Goal: Check status: Check status

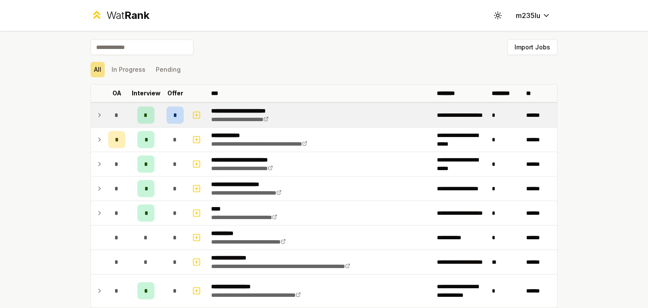
click at [100, 113] on icon at bounding box center [99, 115] width 7 height 10
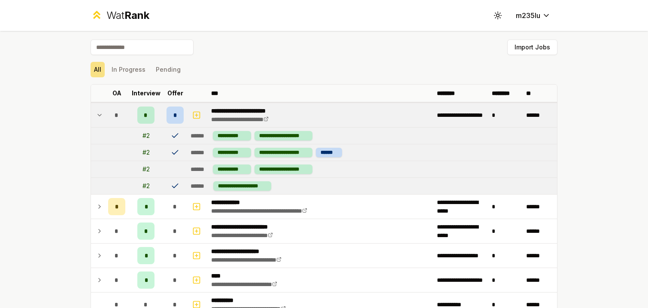
click at [100, 113] on icon at bounding box center [99, 115] width 7 height 10
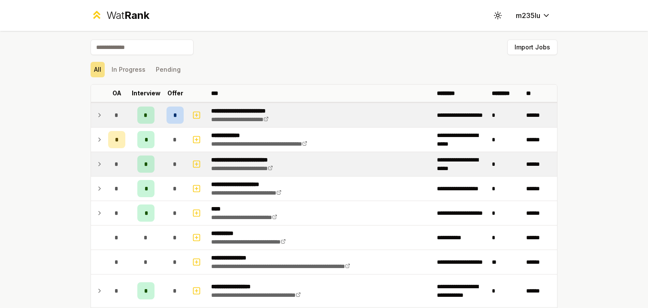
click at [105, 164] on td "*" at bounding box center [117, 164] width 24 height 24
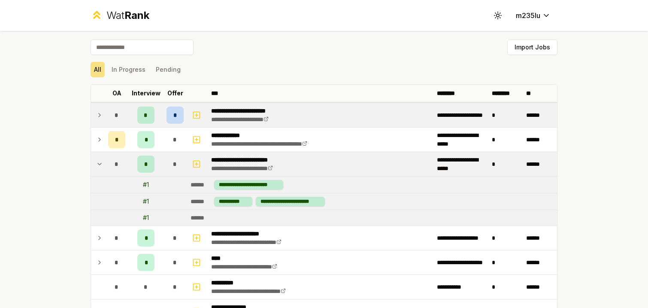
click at [105, 163] on td "*" at bounding box center [117, 164] width 24 height 24
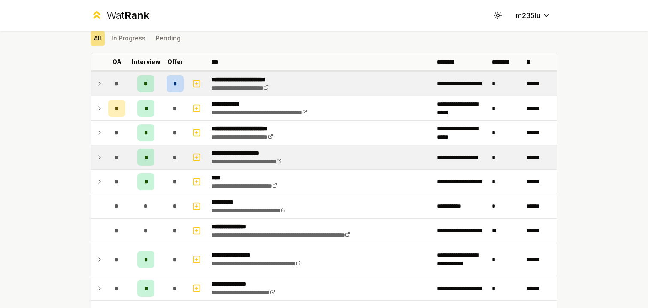
scroll to position [70, 0]
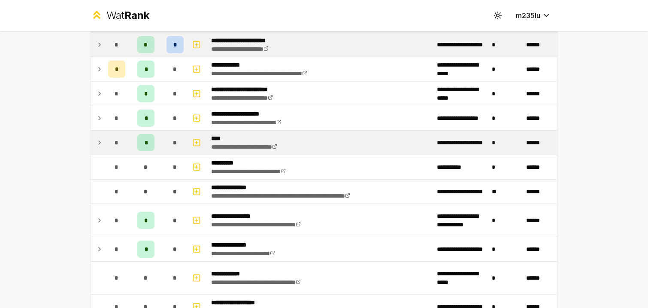
click at [99, 139] on icon at bounding box center [99, 142] width 7 height 10
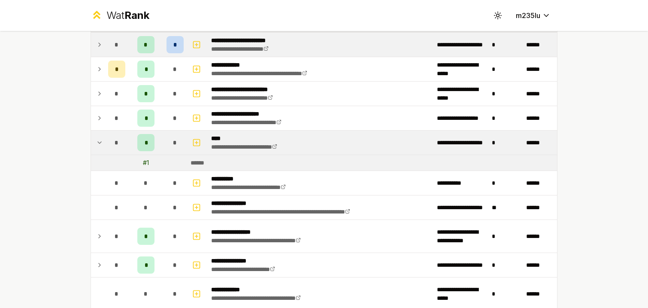
click at [99, 139] on icon at bounding box center [99, 142] width 7 height 10
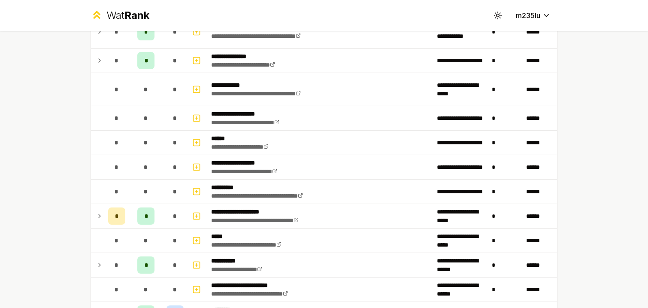
scroll to position [0, 0]
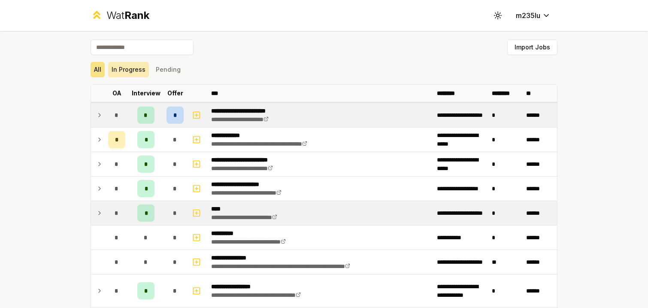
click at [147, 68] on button "In Progress" at bounding box center [128, 69] width 41 height 15
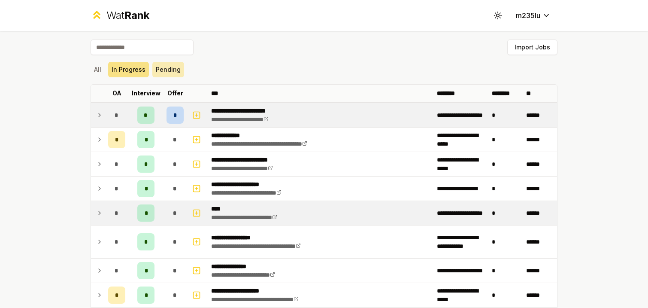
click at [166, 69] on button "Pending" at bounding box center [168, 69] width 32 height 15
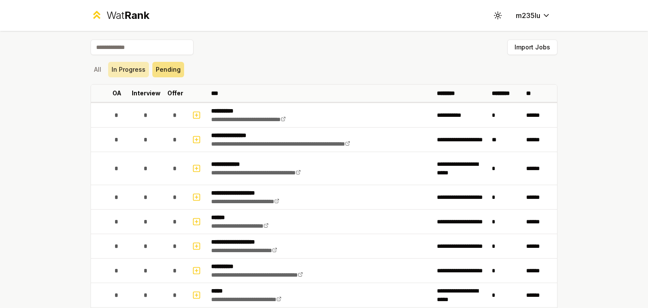
click at [137, 69] on button "In Progress" at bounding box center [128, 69] width 41 height 15
